Goal: Task Accomplishment & Management: Manage account settings

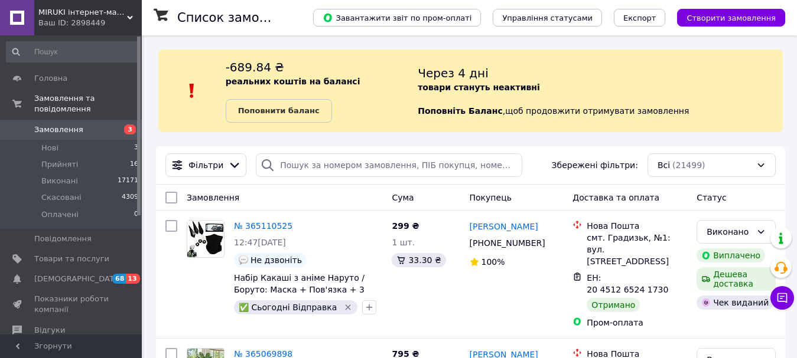
scroll to position [2296, 0]
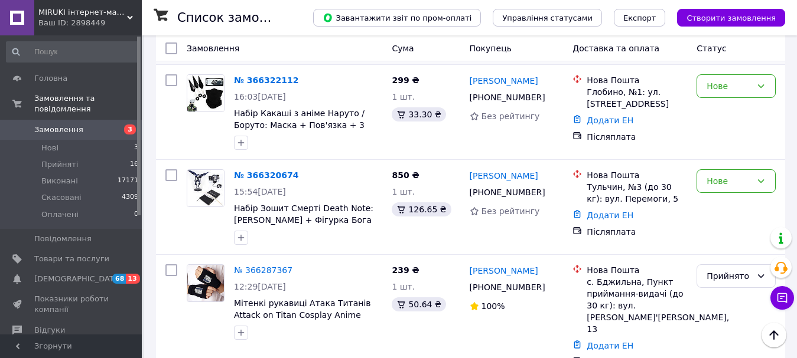
scroll to position [295, 0]
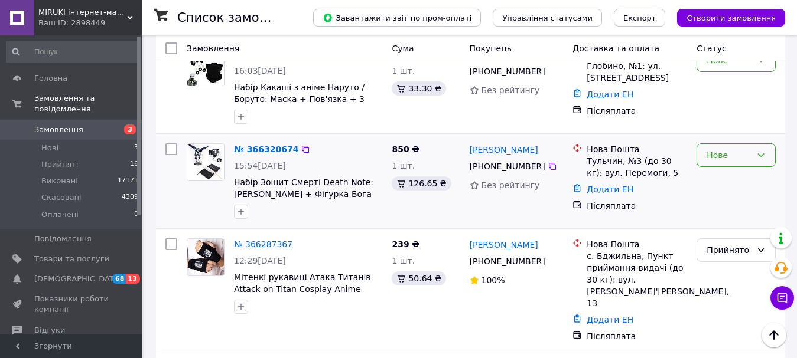
click at [757, 151] on icon at bounding box center [760, 155] width 9 height 9
click at [709, 171] on li "Прийнято" at bounding box center [736, 169] width 78 height 21
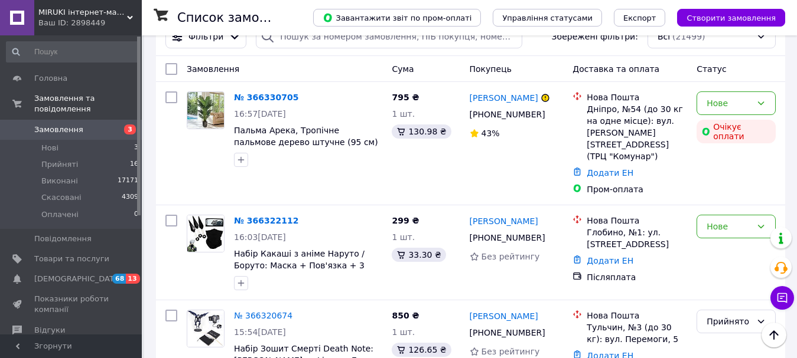
scroll to position [118, 0]
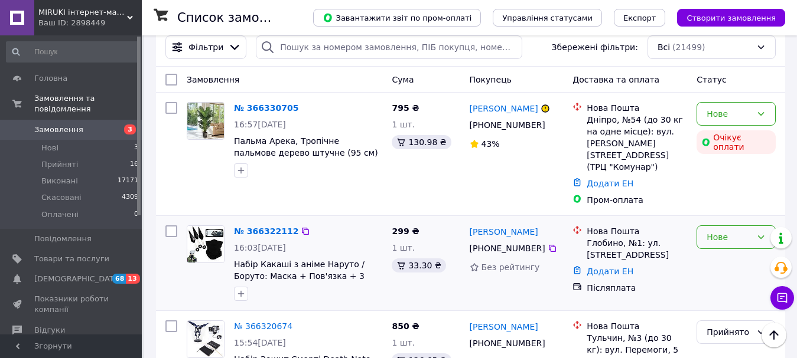
click at [764, 233] on icon at bounding box center [760, 237] width 9 height 9
click at [735, 249] on li "Прийнято" at bounding box center [736, 251] width 78 height 21
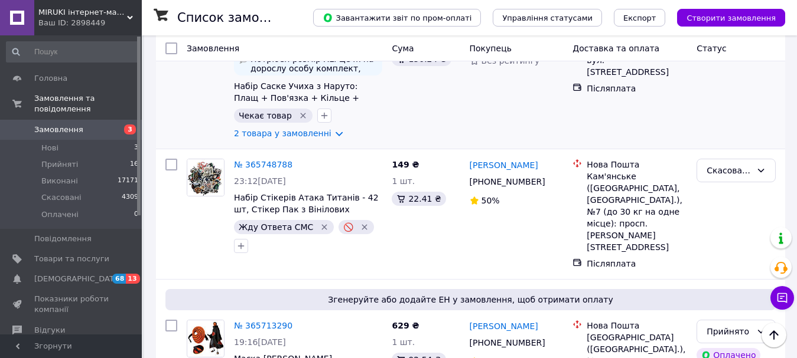
scroll to position [2067, 0]
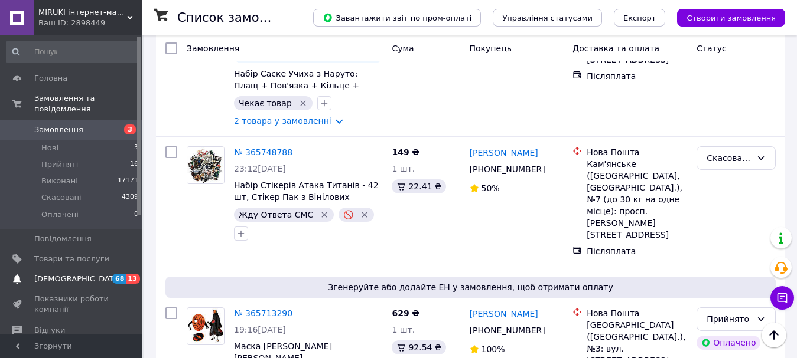
click at [45, 274] on span "[DEMOGRAPHIC_DATA]" at bounding box center [77, 279] width 87 height 11
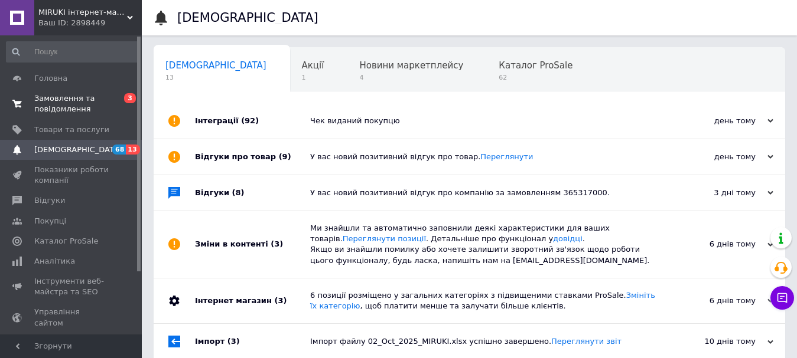
click at [34, 97] on span at bounding box center [17, 103] width 34 height 21
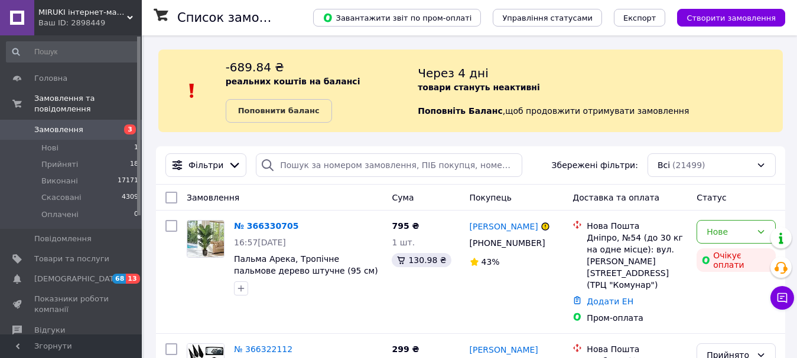
drag, startPoint x: 80, startPoint y: 14, endPoint x: 76, endPoint y: 24, distance: 10.6
click at [79, 22] on div "MIRUKI інтернет-магазин Ваш ID: 2898449" at bounding box center [87, 17] width 107 height 35
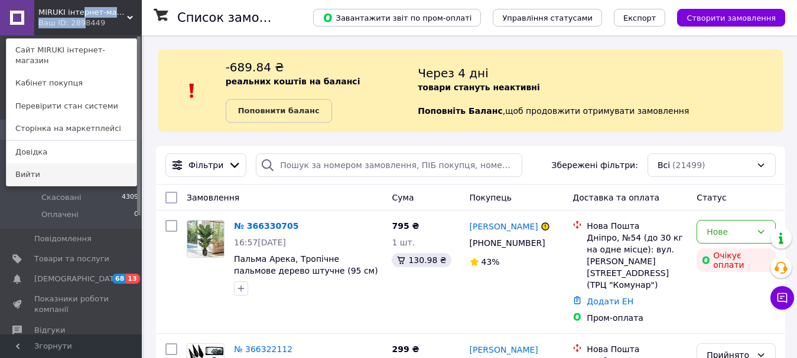
click at [47, 164] on link "Вийти" at bounding box center [71, 175] width 130 height 22
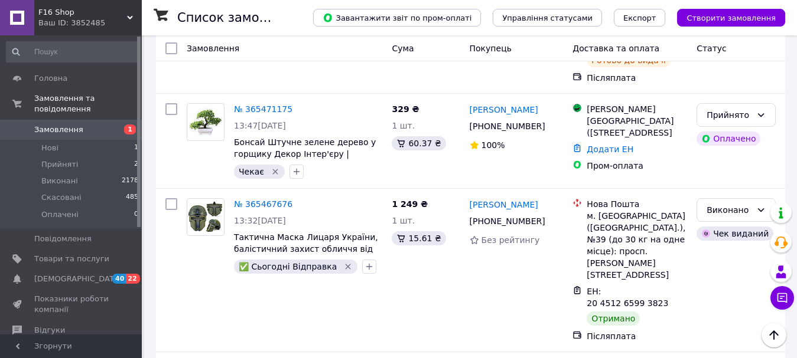
scroll to position [1712, 0]
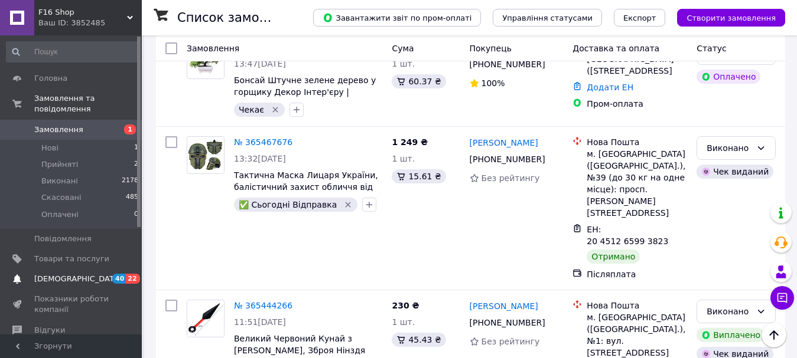
click at [70, 274] on span "[DEMOGRAPHIC_DATA]" at bounding box center [77, 279] width 87 height 11
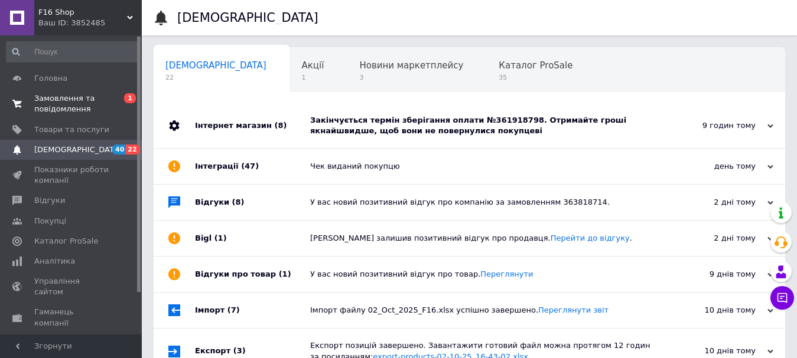
click at [42, 105] on span "Замовлення та повідомлення" at bounding box center [71, 103] width 75 height 21
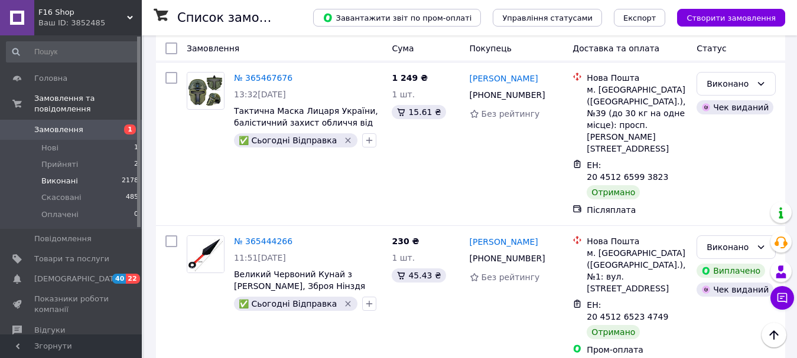
scroll to position [1754, 0]
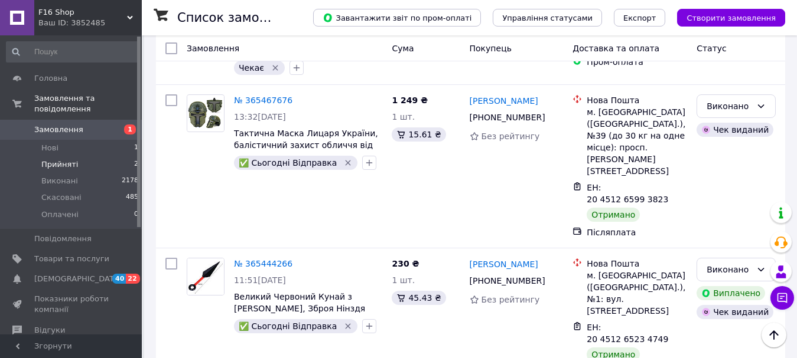
click at [45, 159] on span "Прийняті" at bounding box center [59, 164] width 37 height 11
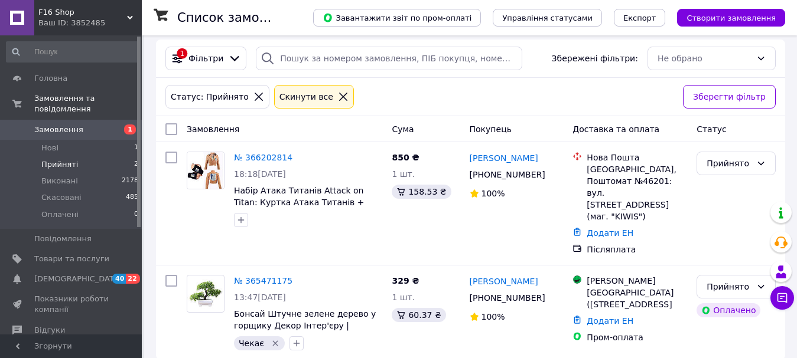
scroll to position [10, 0]
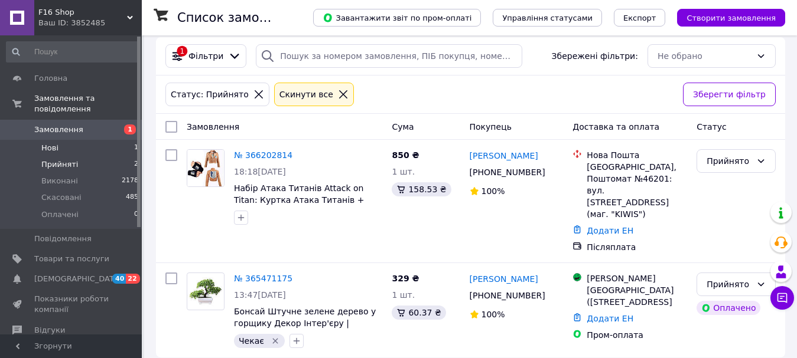
click at [45, 143] on span "Нові" at bounding box center [49, 148] width 17 height 11
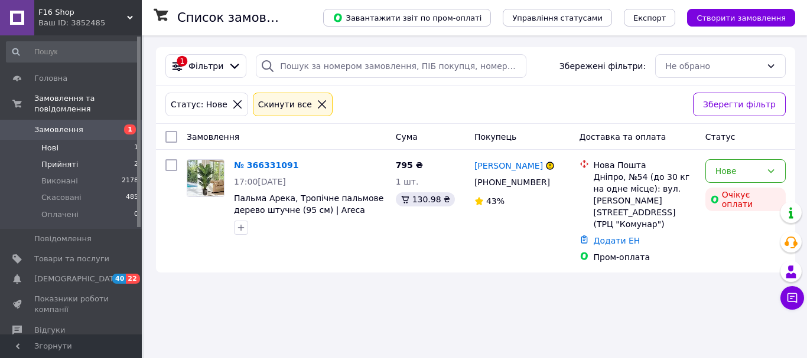
click at [66, 159] on span "Прийняті" at bounding box center [59, 164] width 37 height 11
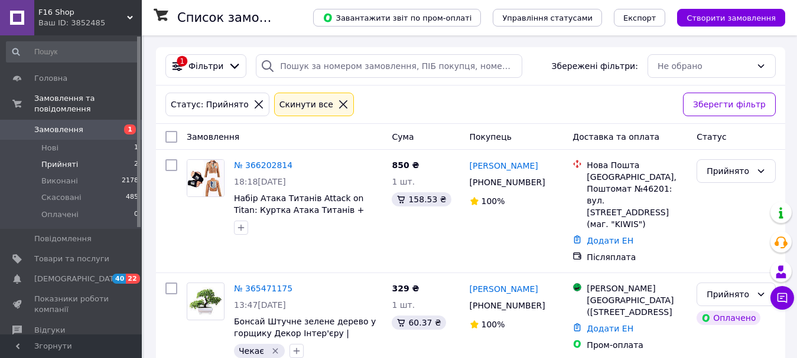
scroll to position [10, 0]
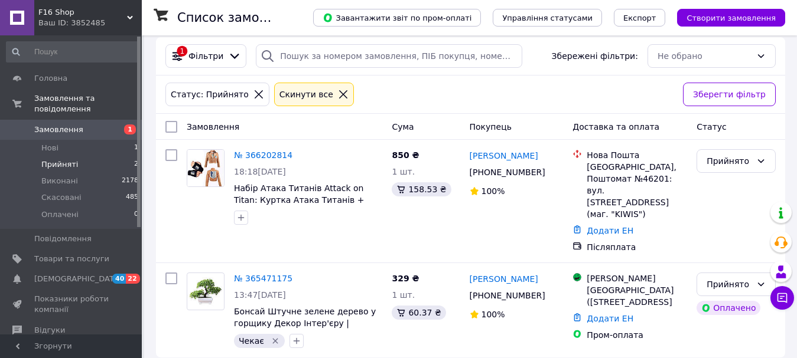
click at [61, 125] on span "Замовлення" at bounding box center [58, 130] width 49 height 11
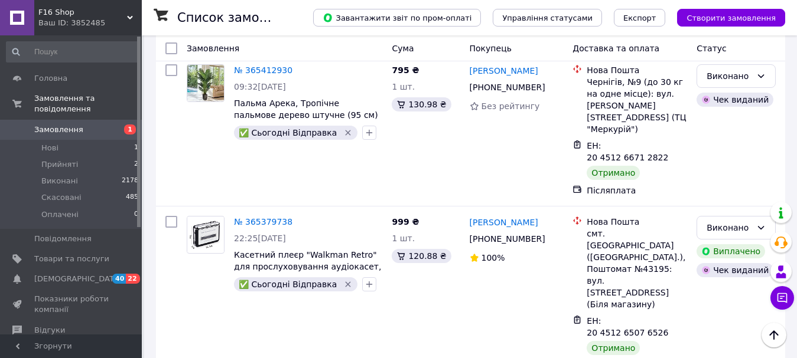
scroll to position [2097, 0]
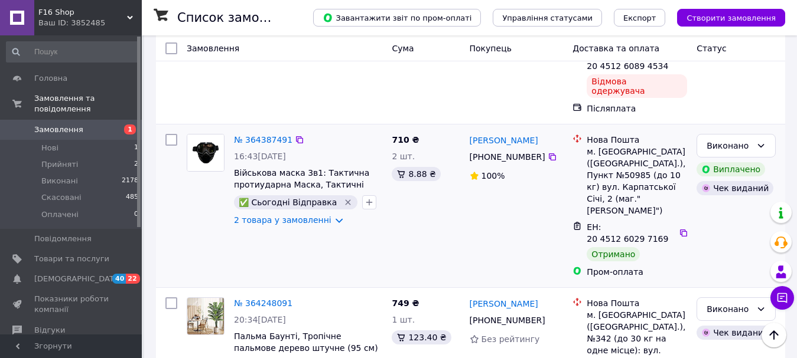
scroll to position [2114, 0]
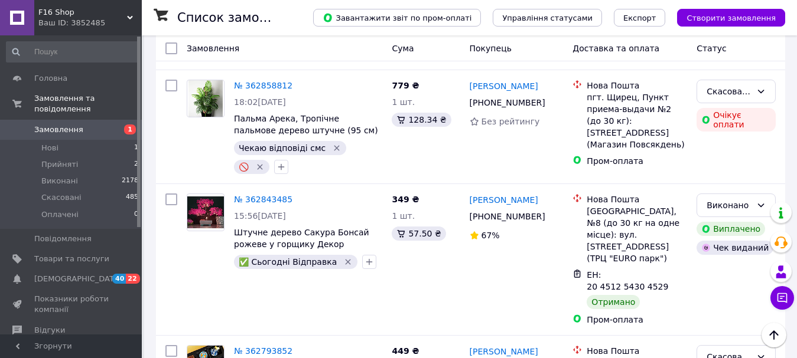
scroll to position [2105, 0]
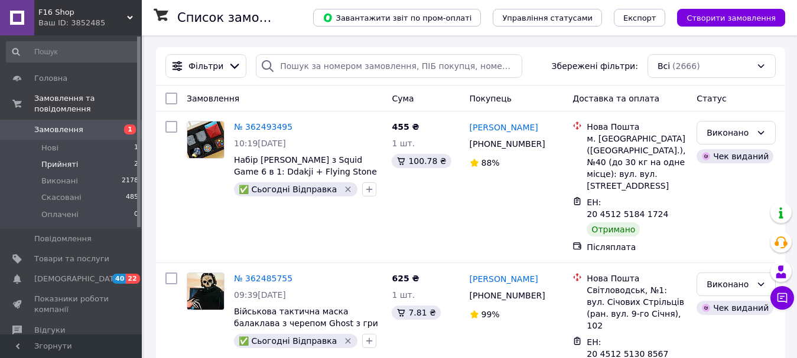
click at [57, 159] on span "Прийняті" at bounding box center [59, 164] width 37 height 11
